Goal: Task Accomplishment & Management: Manage account settings

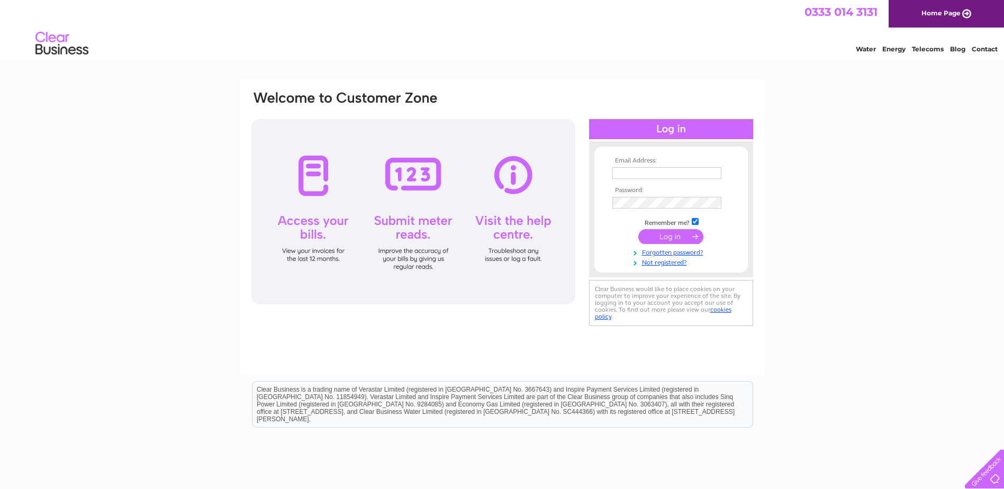
type input "townfarmgarage@hotmail.co.uk"
click at [657, 237] on input "submit" at bounding box center [670, 236] width 65 height 15
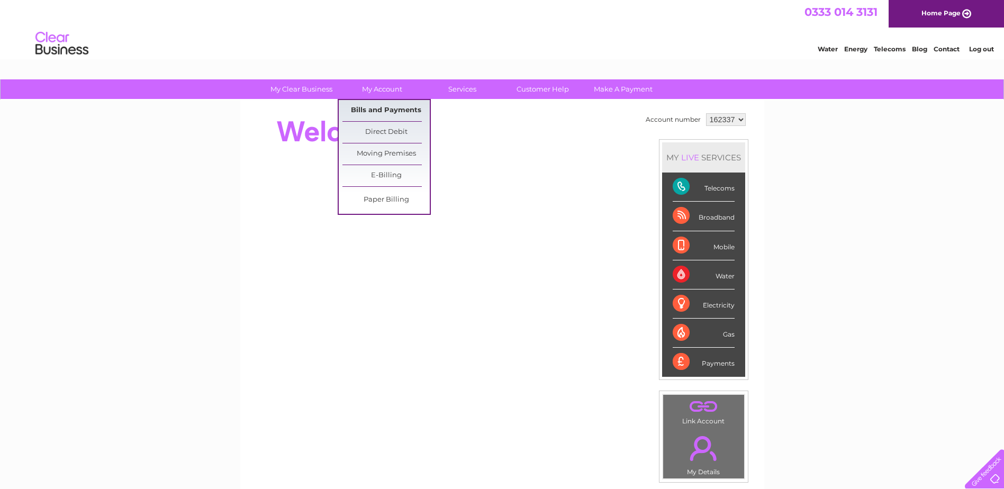
click at [373, 106] on link "Bills and Payments" at bounding box center [385, 110] width 87 height 21
drag, startPoint x: 373, startPoint y: 106, endPoint x: 368, endPoint y: 108, distance: 5.9
click at [368, 108] on link "Bills and Payments" at bounding box center [385, 110] width 87 height 21
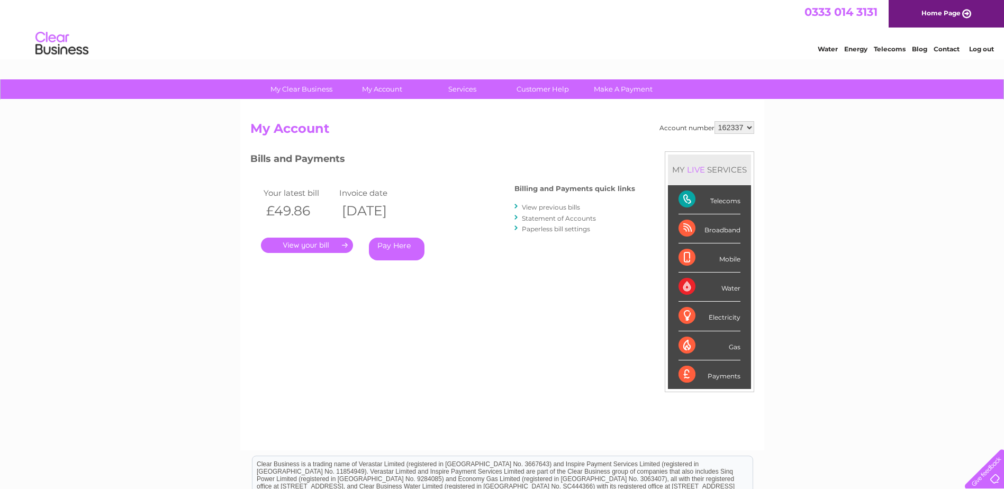
click at [305, 249] on link "." at bounding box center [307, 245] width 92 height 15
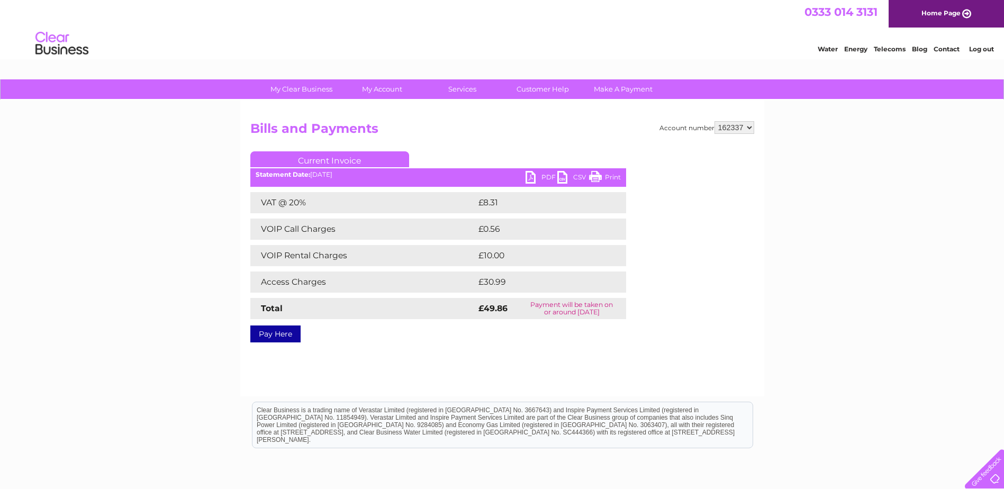
click at [533, 177] on link "PDF" at bounding box center [541, 178] width 32 height 15
click at [991, 45] on link "Log out" at bounding box center [981, 49] width 25 height 8
